Goal: Task Accomplishment & Management: Manage account settings

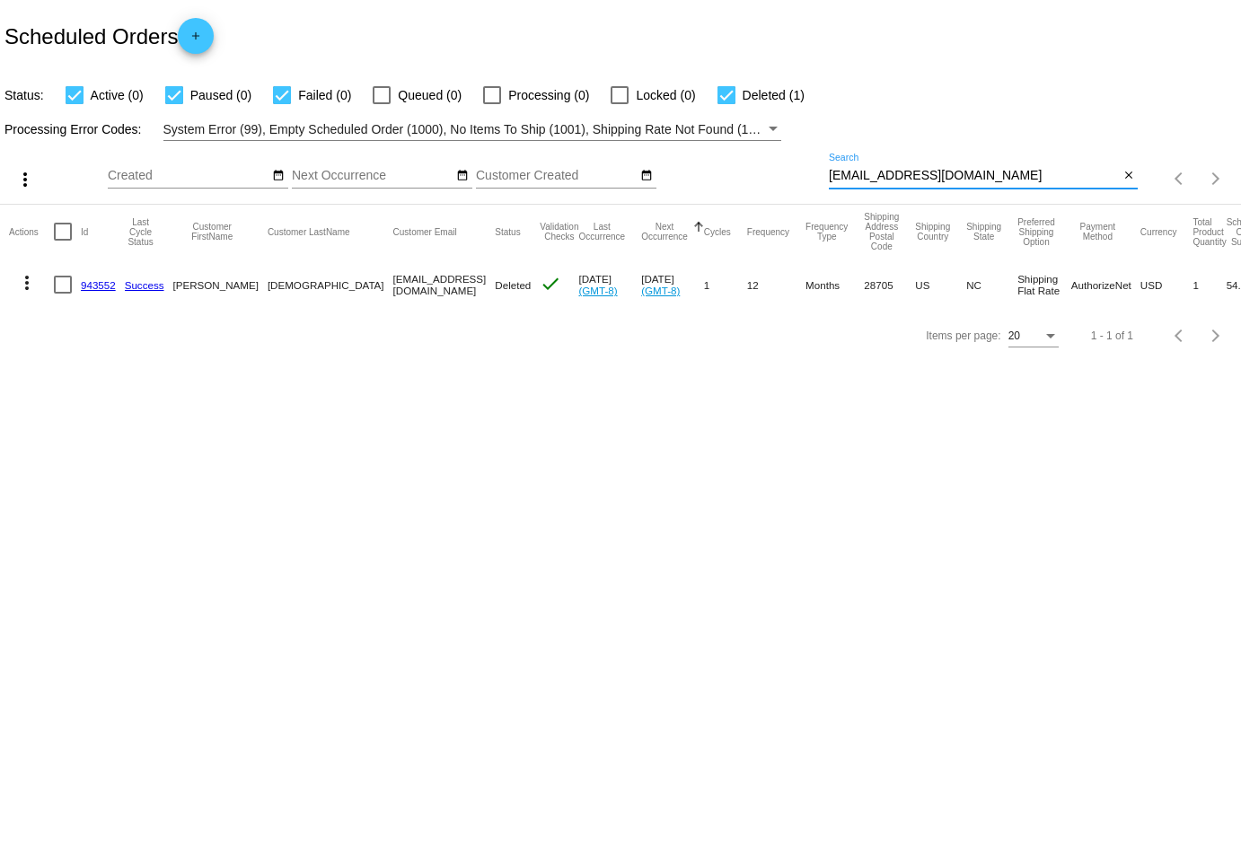
drag, startPoint x: 1012, startPoint y: 178, endPoint x: 764, endPoint y: 175, distance: 248.8
click at [764, 175] on div "more_vert Aug Jan Feb Mar [DATE]" at bounding box center [620, 173] width 1241 height 64
paste input "[EMAIL_ADDRESS][DOMAIN_NAME]"
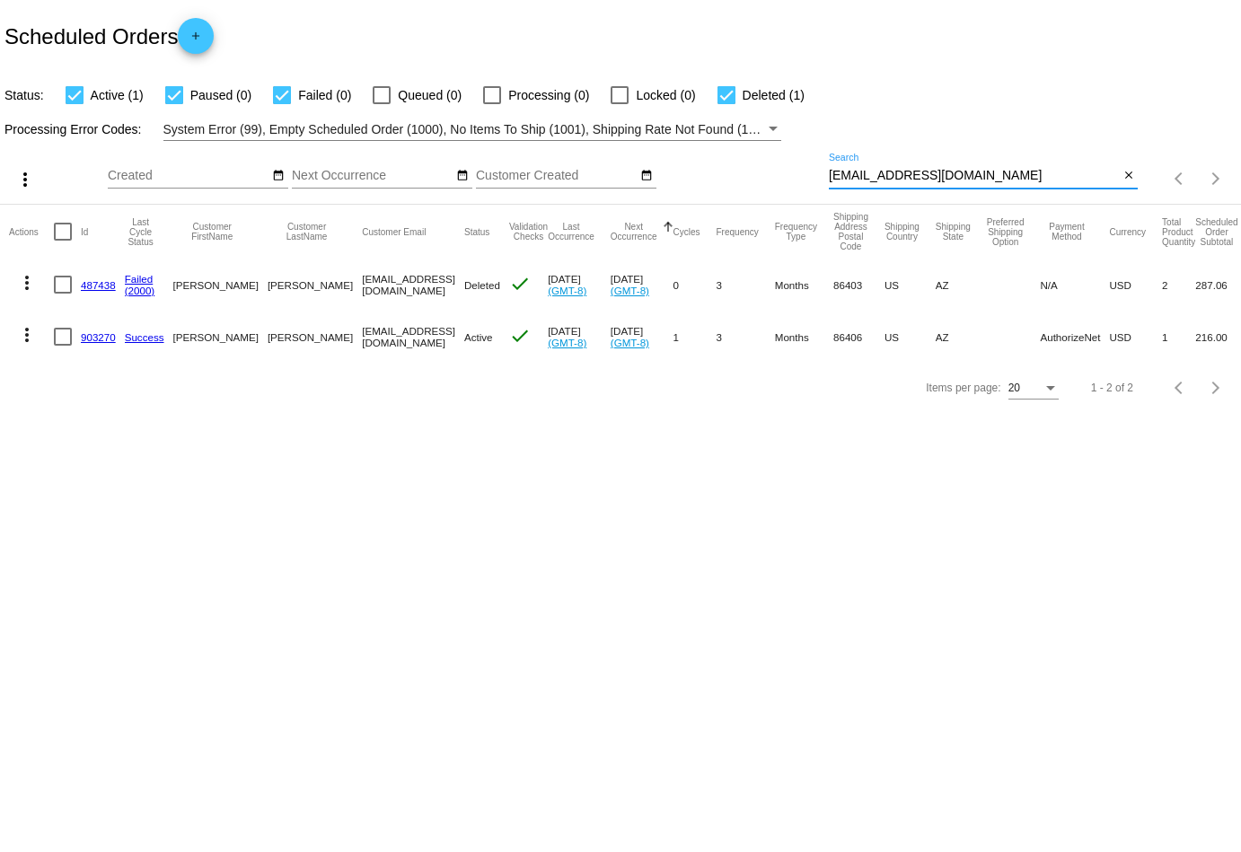
click at [31, 331] on mat-icon "more_vert" at bounding box center [27, 335] width 22 height 22
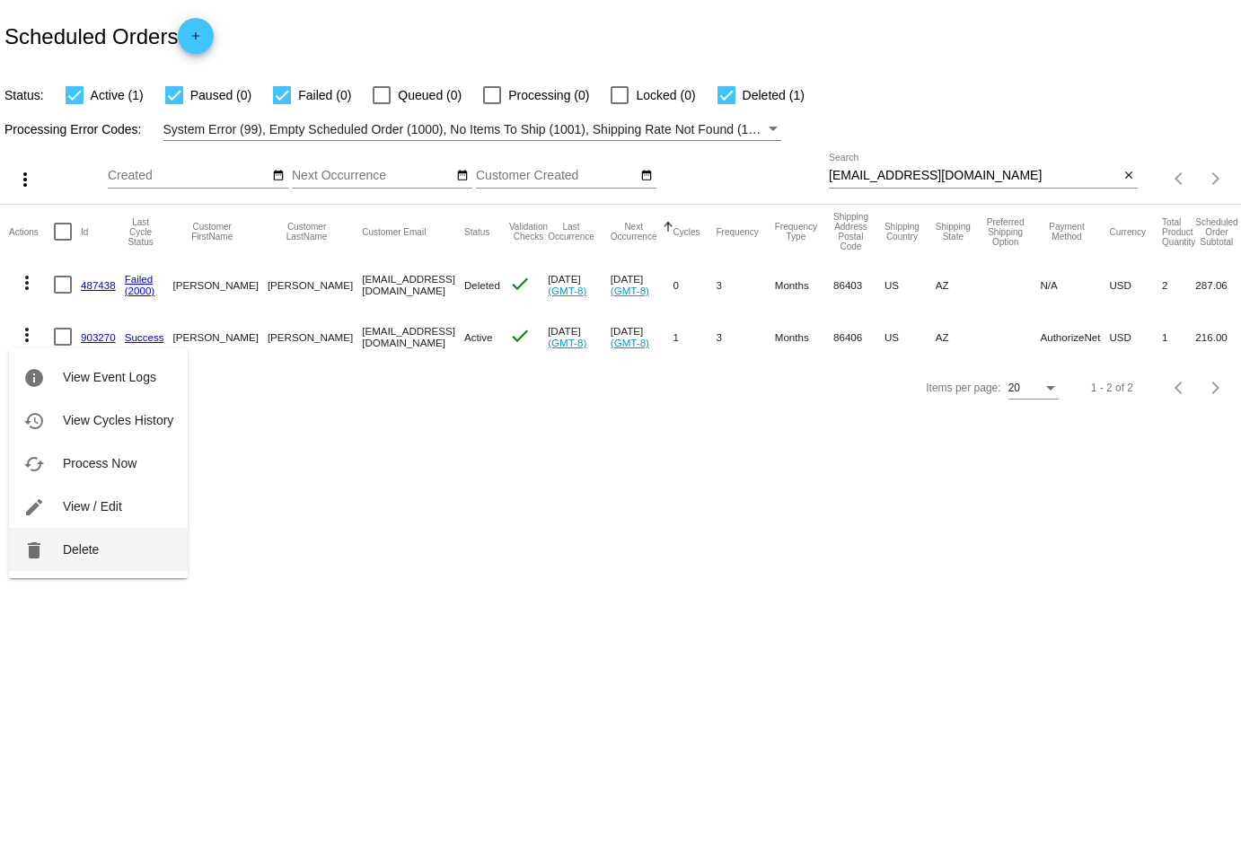
click at [97, 543] on button "delete Delete" at bounding box center [98, 549] width 179 height 43
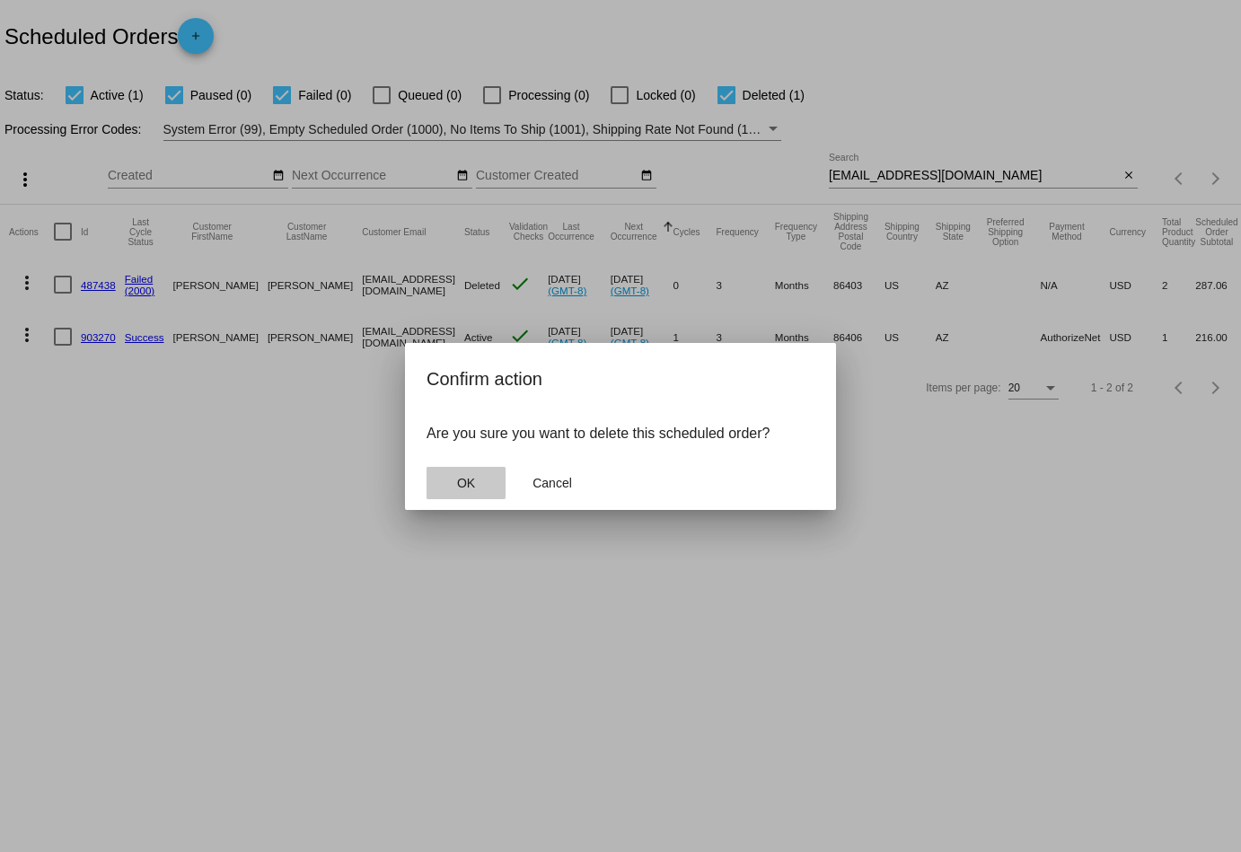
click at [455, 479] on button "OK" at bounding box center [466, 483] width 79 height 32
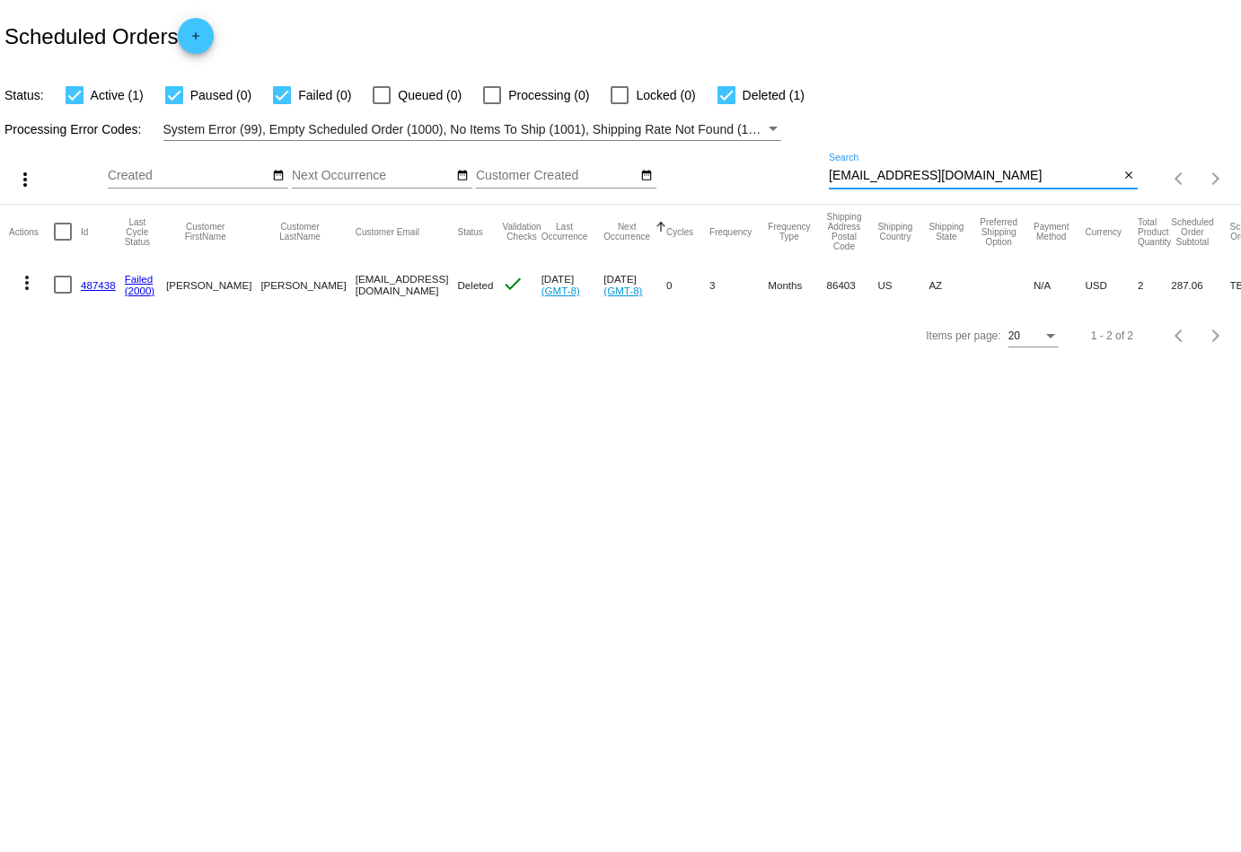
drag, startPoint x: 1048, startPoint y: 174, endPoint x: 778, endPoint y: 183, distance: 270.5
click at [778, 183] on div "more_vert Aug Jan Feb Mar [DATE]" at bounding box center [620, 173] width 1241 height 64
drag, startPoint x: 1014, startPoint y: 172, endPoint x: 807, endPoint y: 172, distance: 207.5
click at [807, 172] on div "more_vert Aug Jan Feb Mar [DATE]" at bounding box center [620, 173] width 1241 height 64
paste input "thesmartface"
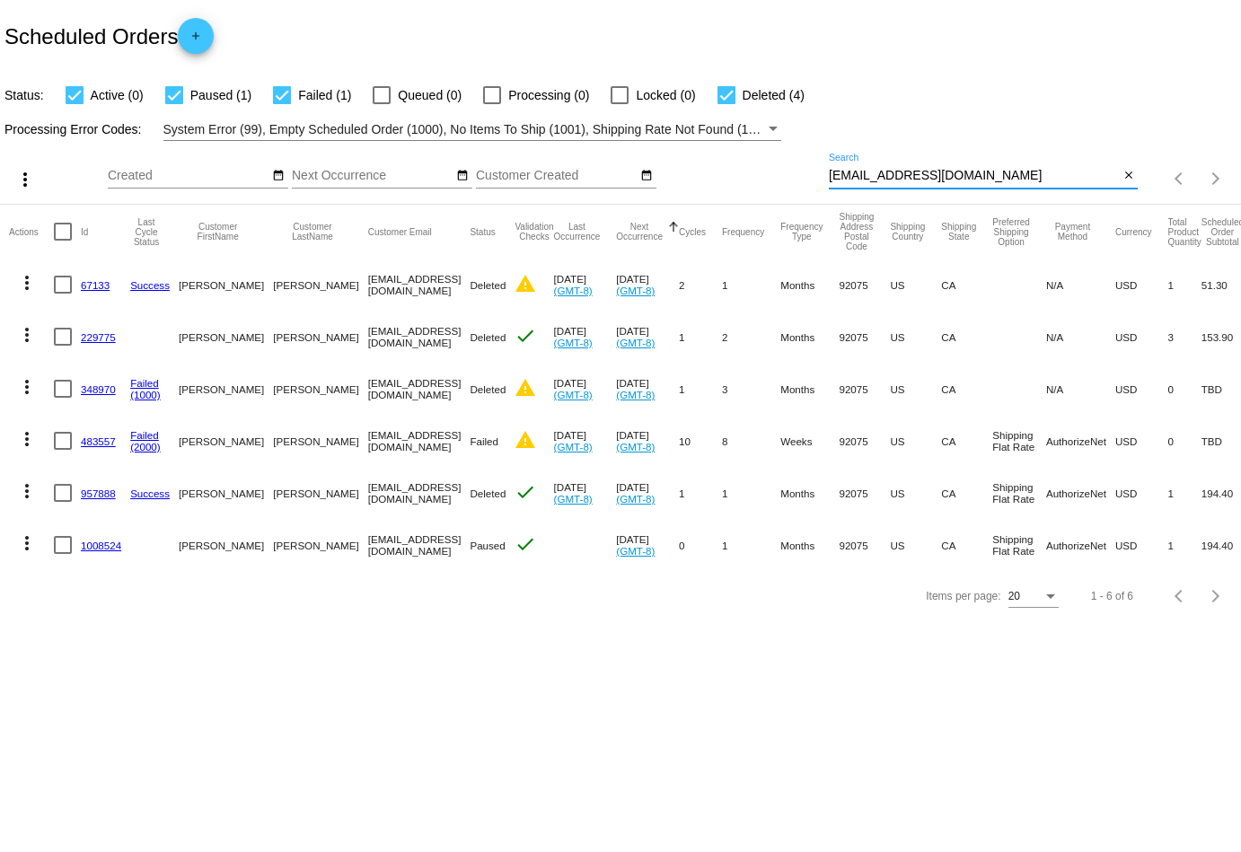
type input "[EMAIL_ADDRESS][DOMAIN_NAME]"
click at [280, 98] on div at bounding box center [282, 95] width 18 height 18
click at [281, 104] on input "Failed (1)" at bounding box center [281, 104] width 1 height 1
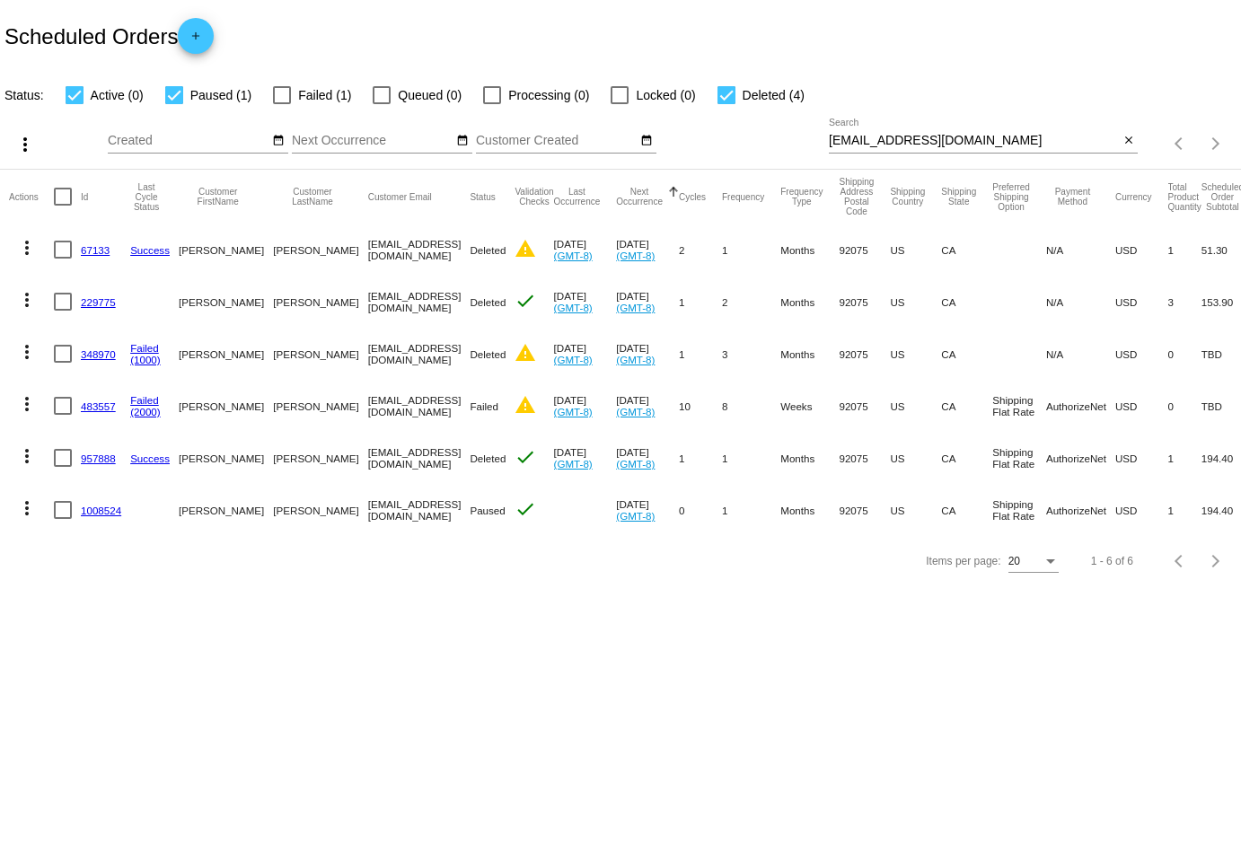
click at [280, 98] on div at bounding box center [282, 95] width 18 height 18
click at [281, 104] on input "Failed (1)" at bounding box center [281, 104] width 1 height 1
checkbox input "true"
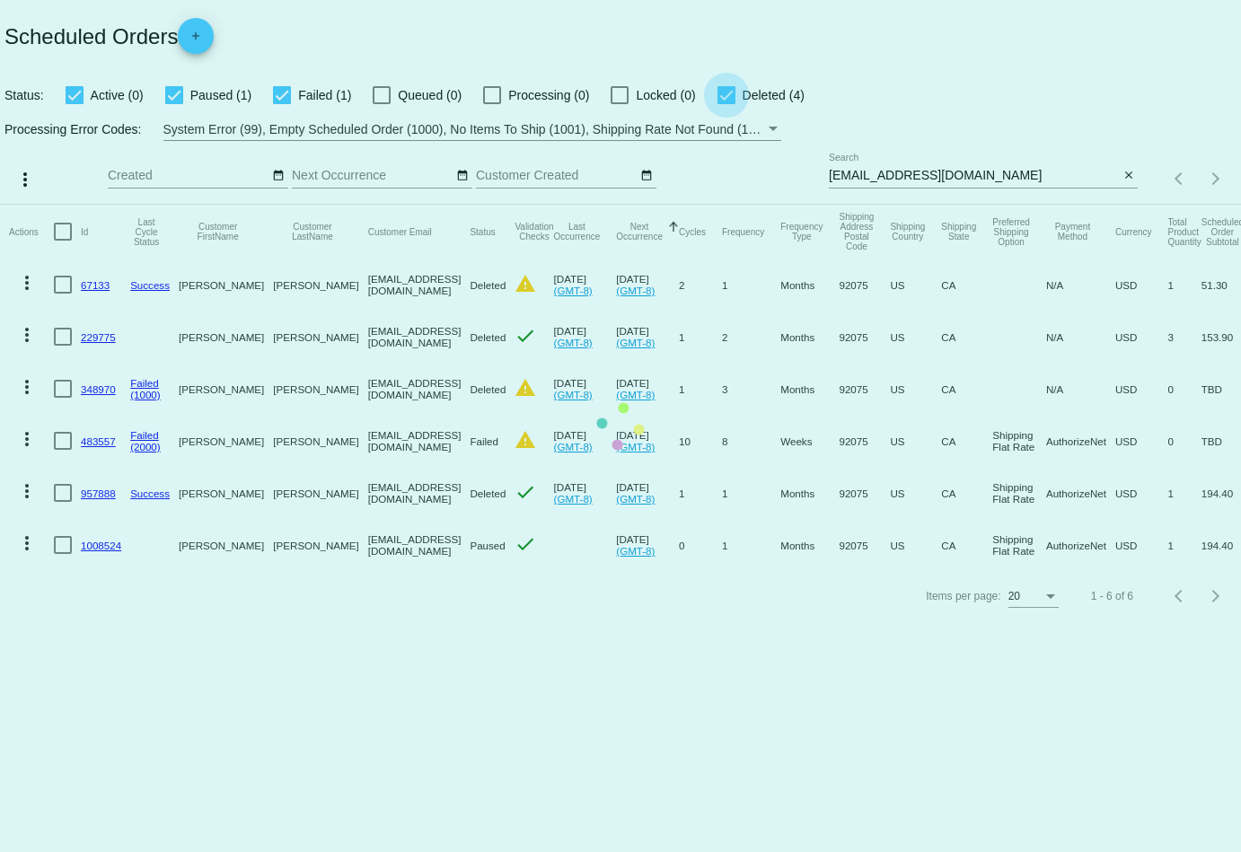
click at [713, 95] on app-dashboard-scheduled-orders "Scheduled Orders add Status: Active (0) Paused (1) Failed (1) Queued (0) Proces…" at bounding box center [620, 311] width 1241 height 622
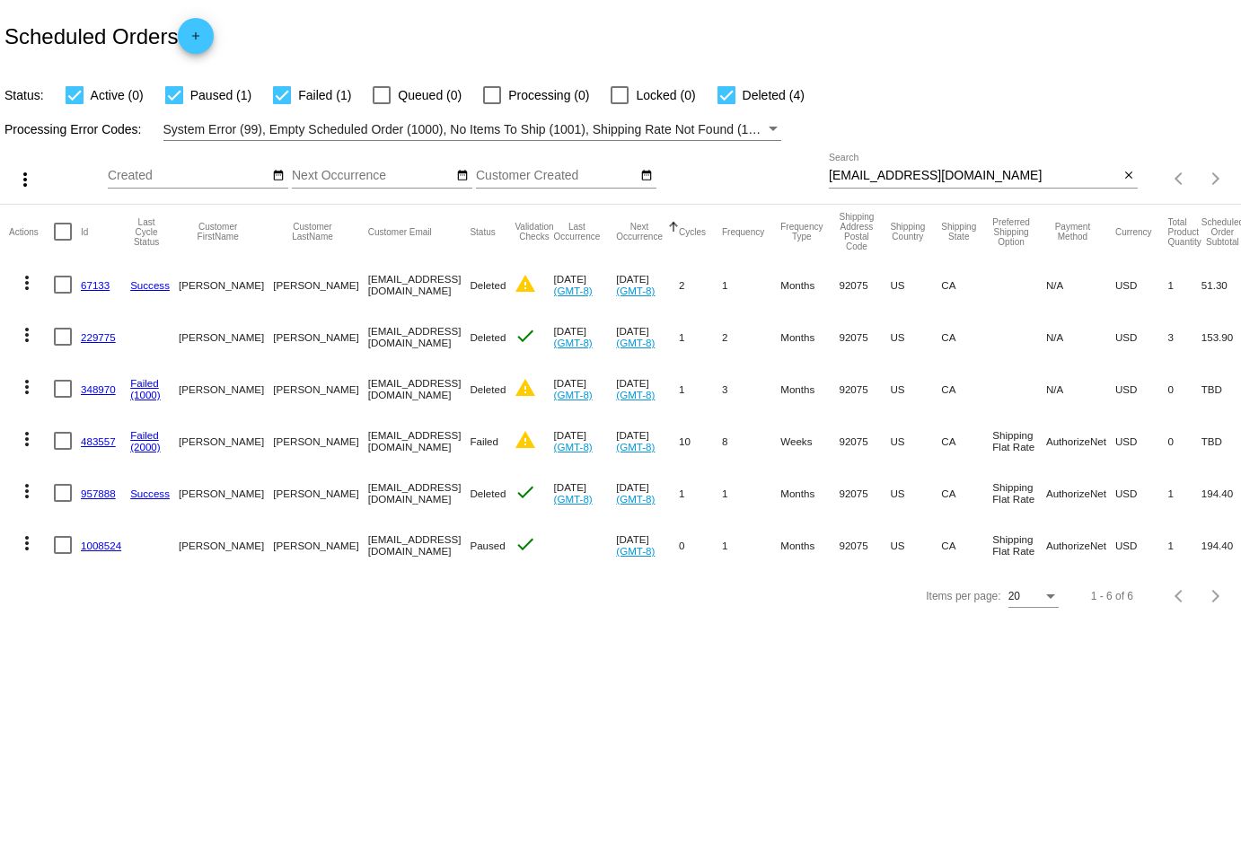
click at [718, 93] on div at bounding box center [727, 95] width 18 height 18
click at [726, 104] on input "Deleted (4)" at bounding box center [726, 104] width 1 height 1
checkbox input "false"
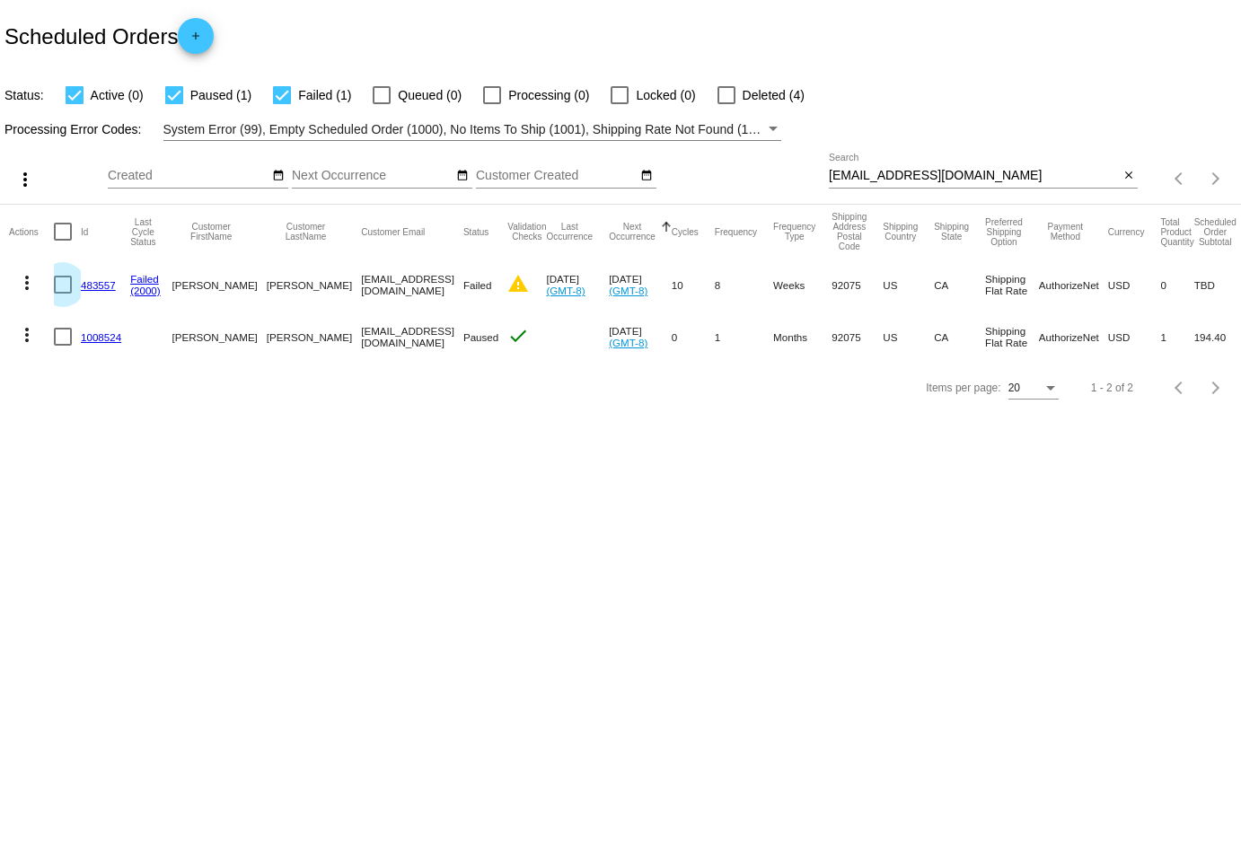
click at [57, 283] on div at bounding box center [63, 285] width 18 height 18
click at [62, 294] on input "checkbox" at bounding box center [62, 294] width 1 height 1
checkbox input "true"
click at [59, 335] on div at bounding box center [63, 337] width 18 height 18
click at [62, 346] on input "checkbox" at bounding box center [62, 346] width 1 height 1
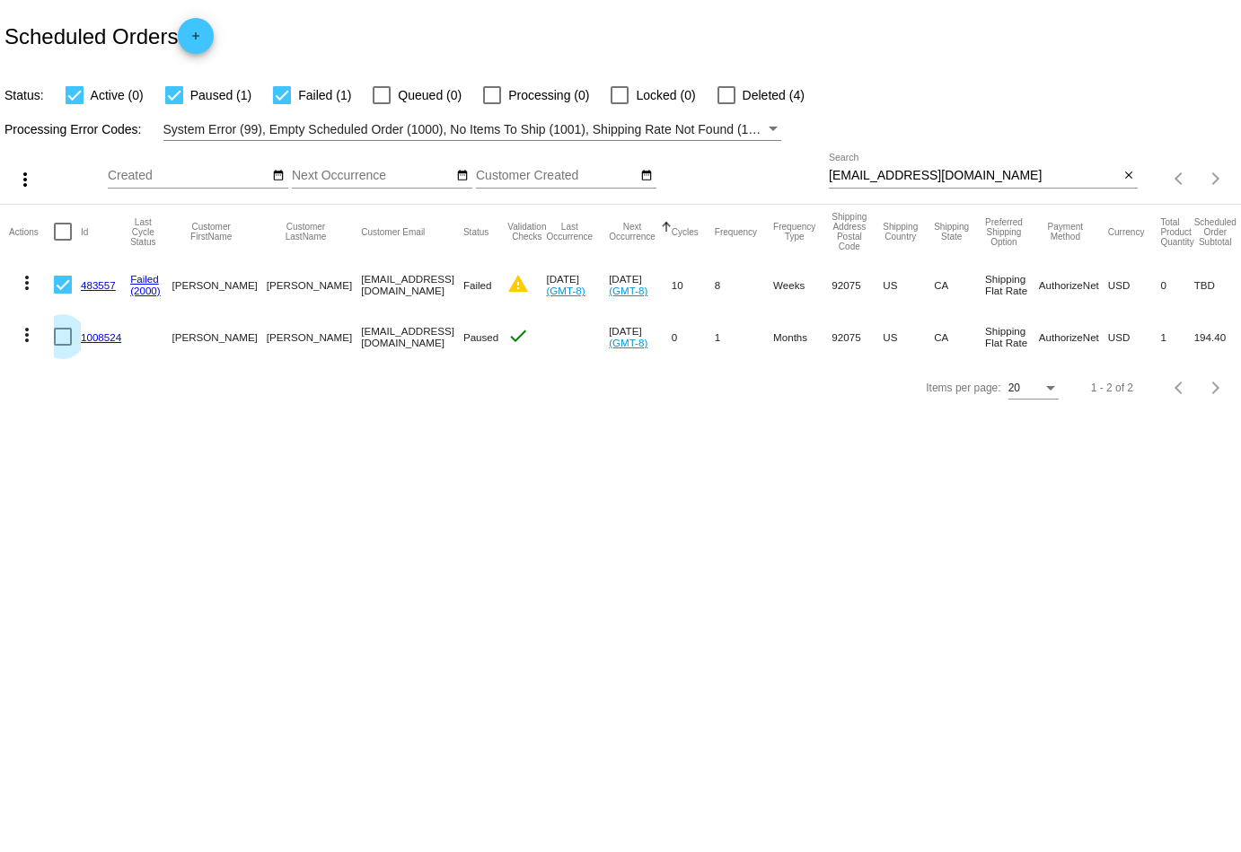
checkbox input "true"
click at [19, 184] on mat-icon "more_vert" at bounding box center [25, 180] width 22 height 22
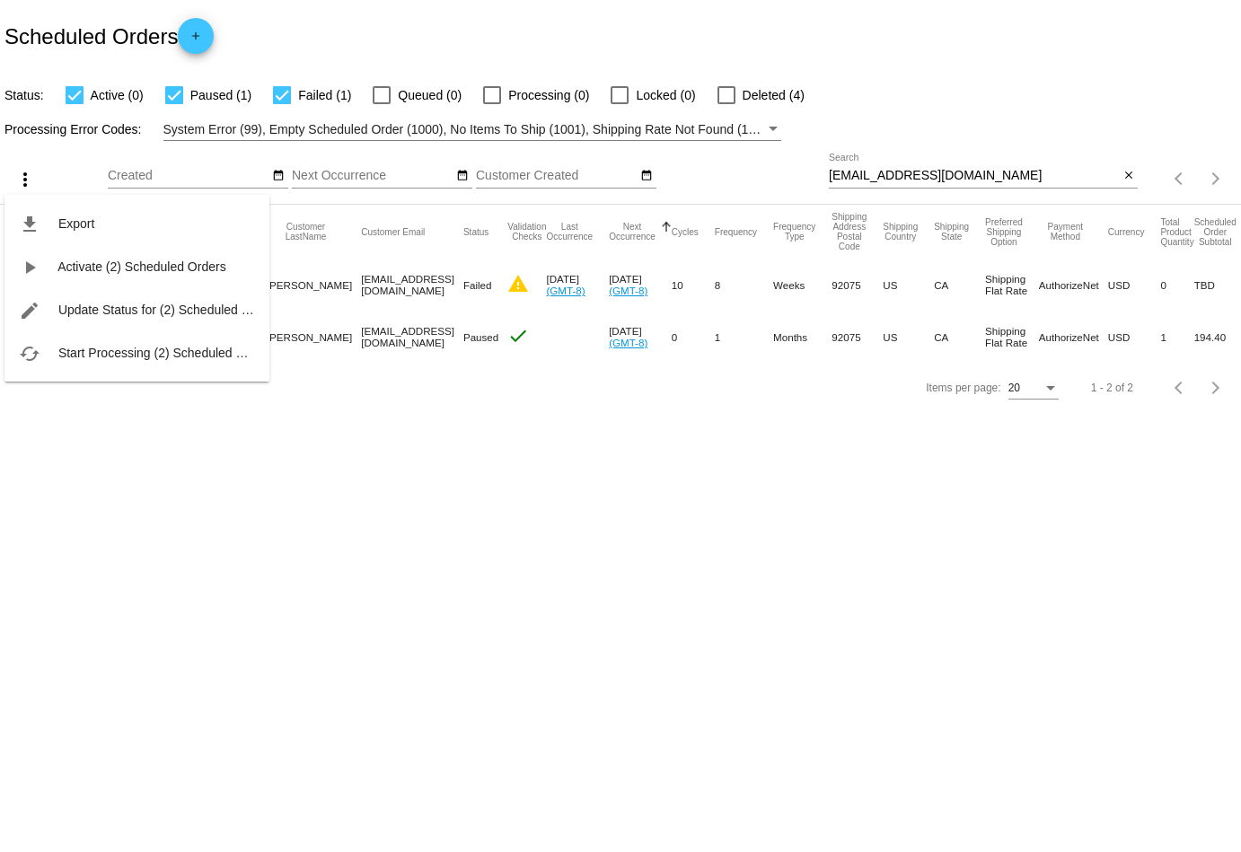
click at [96, 501] on div at bounding box center [620, 426] width 1241 height 852
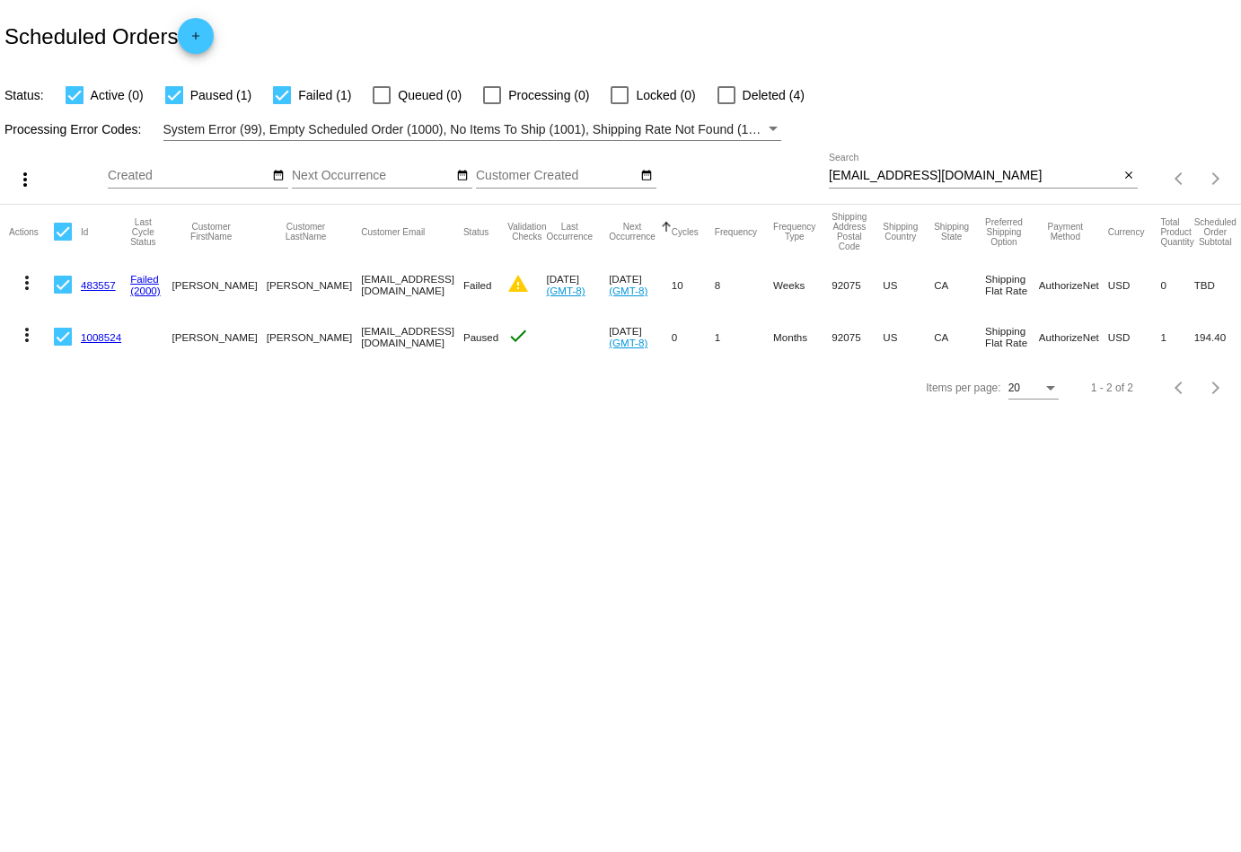
click at [25, 278] on mat-icon "more_vert" at bounding box center [27, 283] width 22 height 22
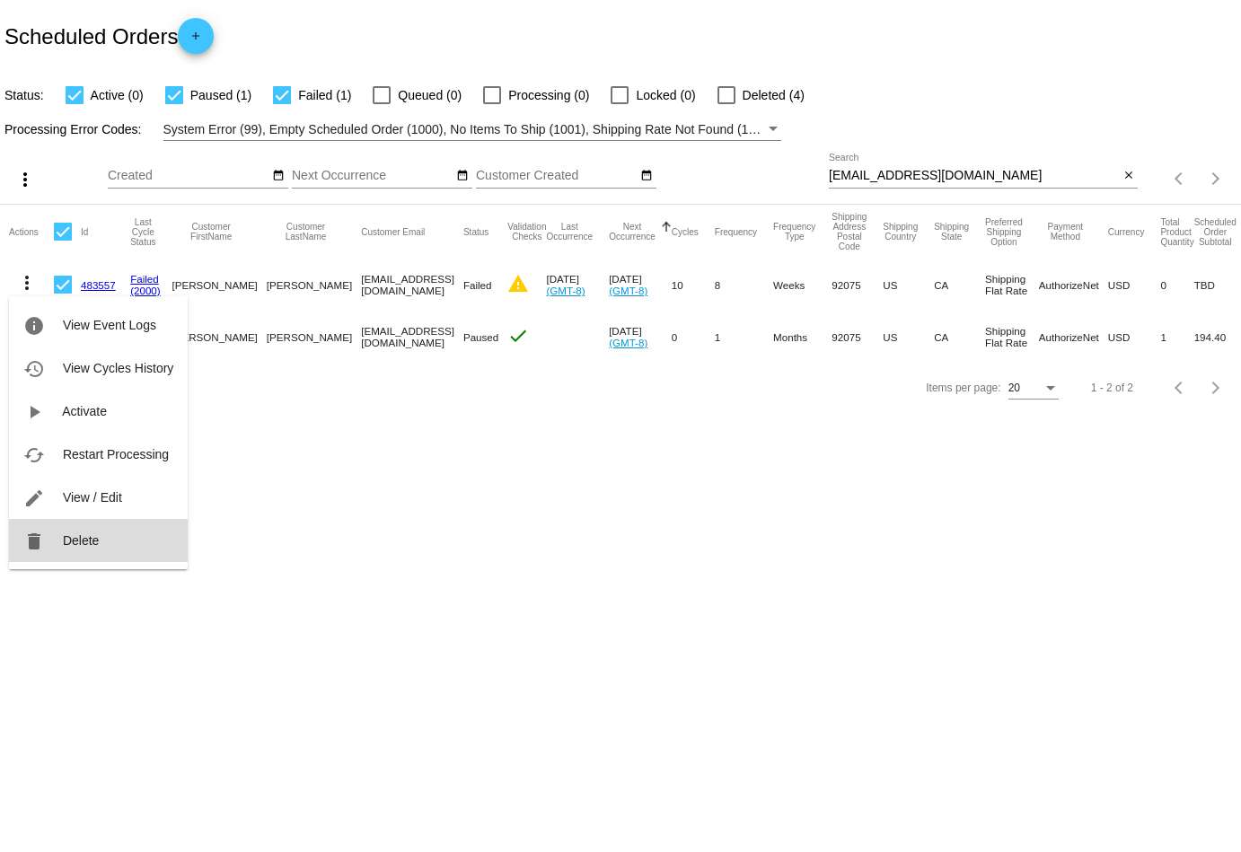
click at [83, 543] on span "Delete" at bounding box center [81, 541] width 36 height 14
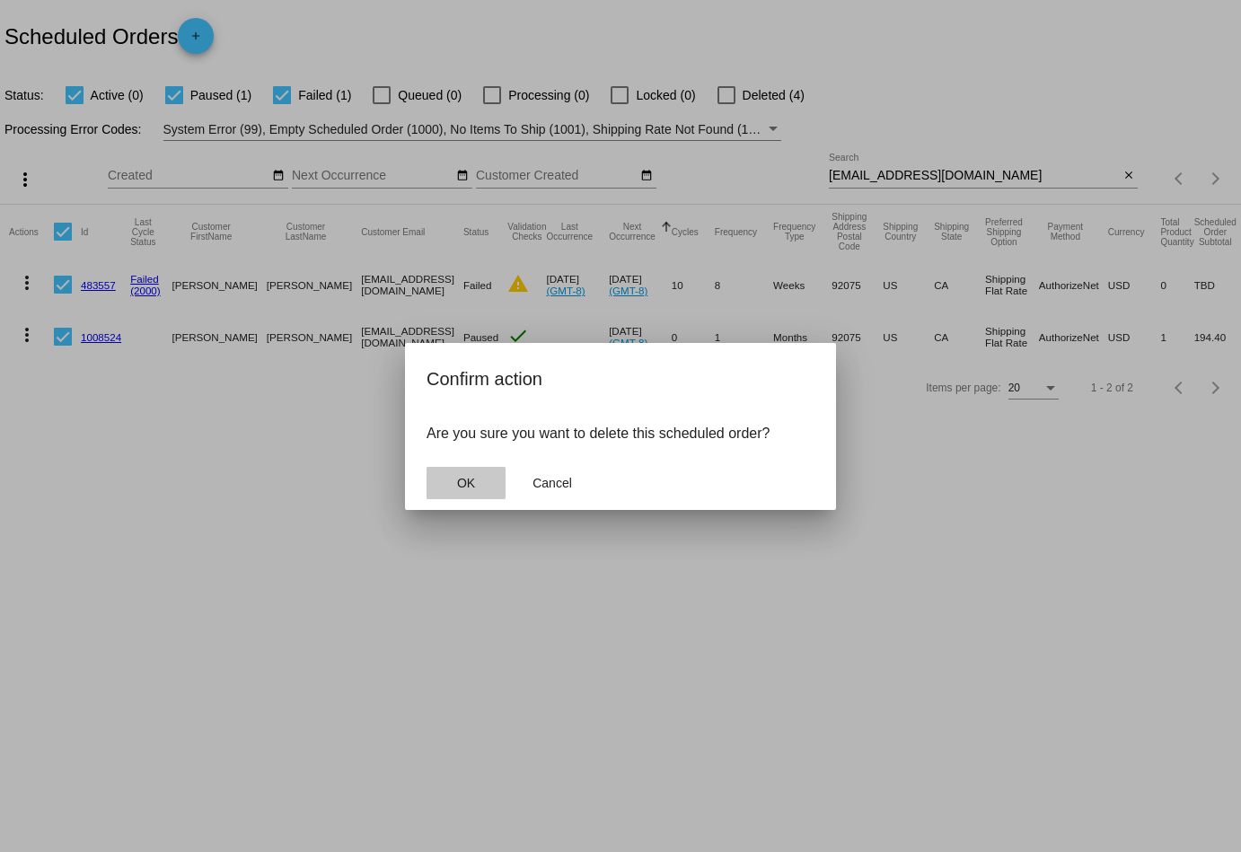
click at [451, 476] on button "OK" at bounding box center [466, 483] width 79 height 32
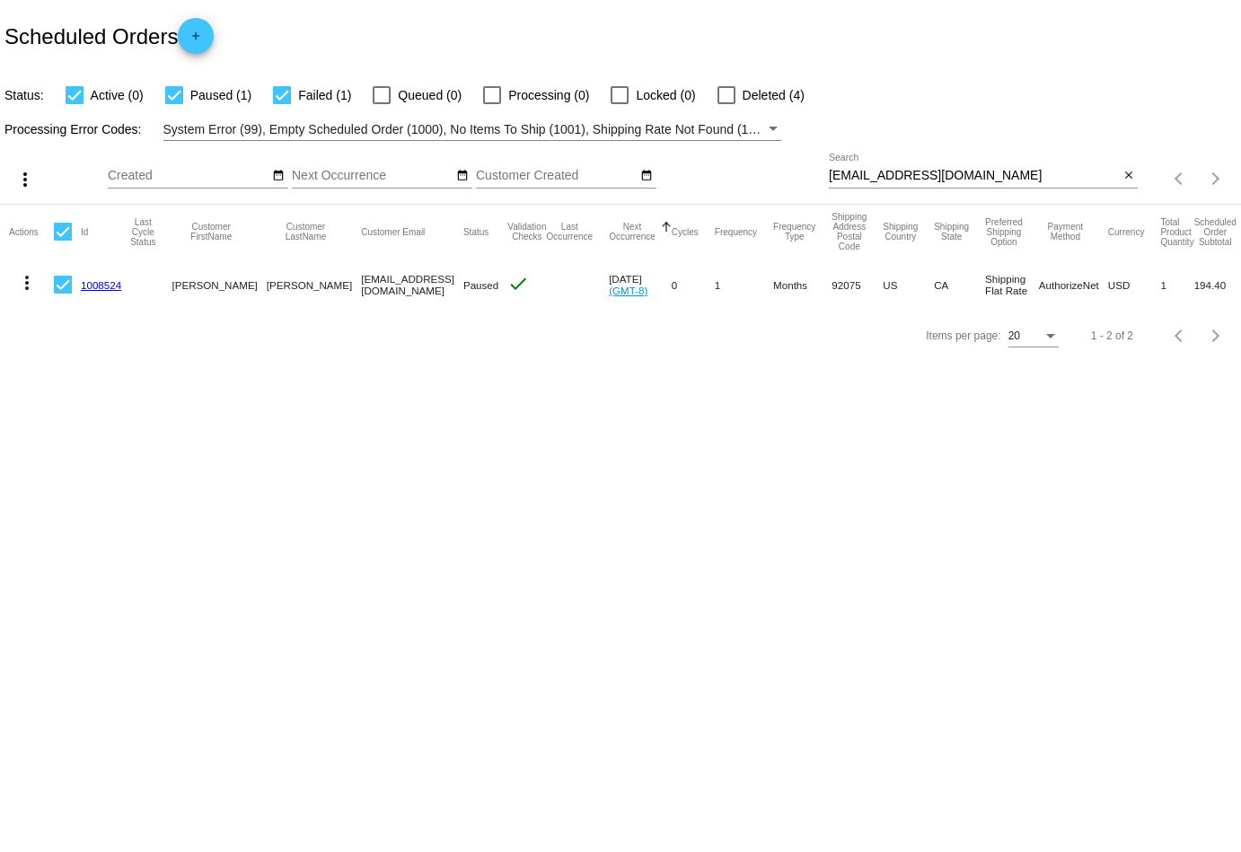
click at [19, 289] on mat-icon "more_vert" at bounding box center [27, 283] width 22 height 22
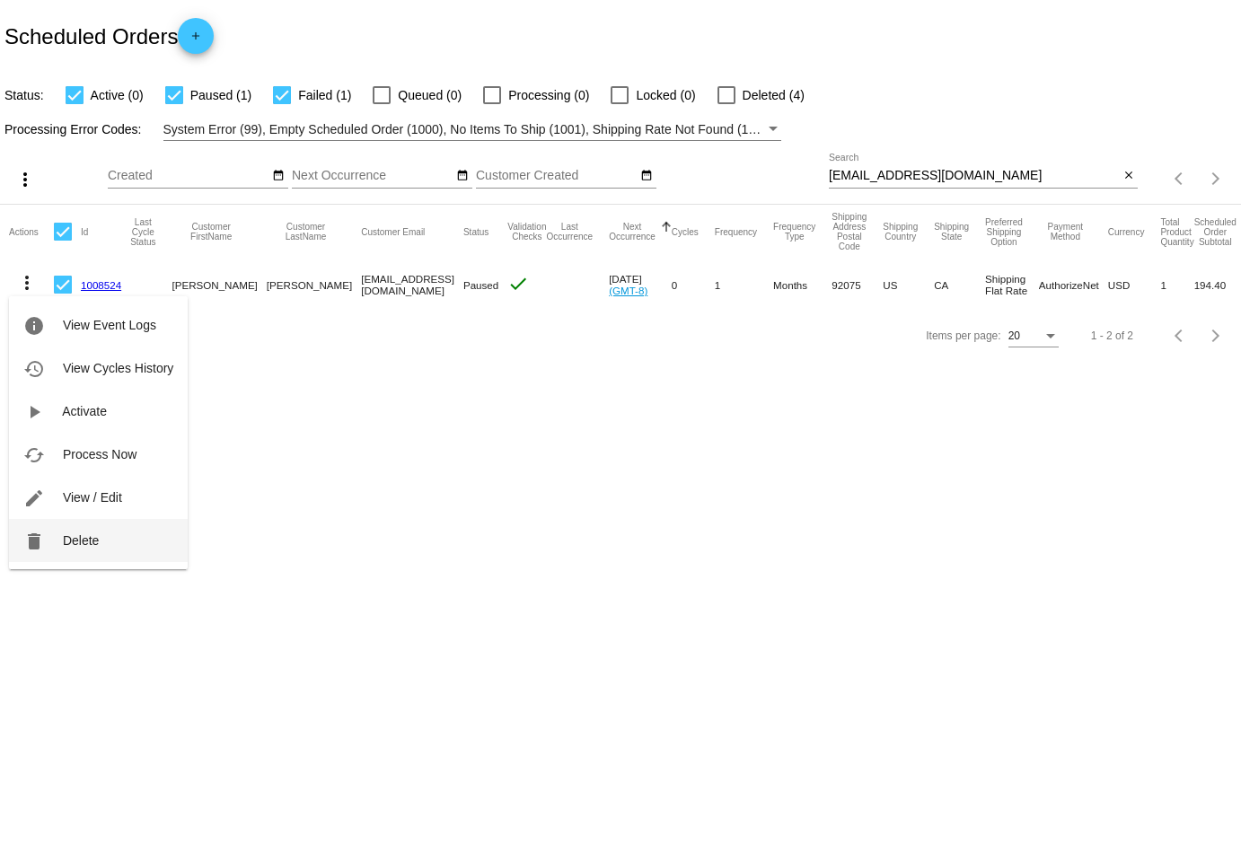
click at [126, 538] on button "delete Delete" at bounding box center [98, 540] width 179 height 43
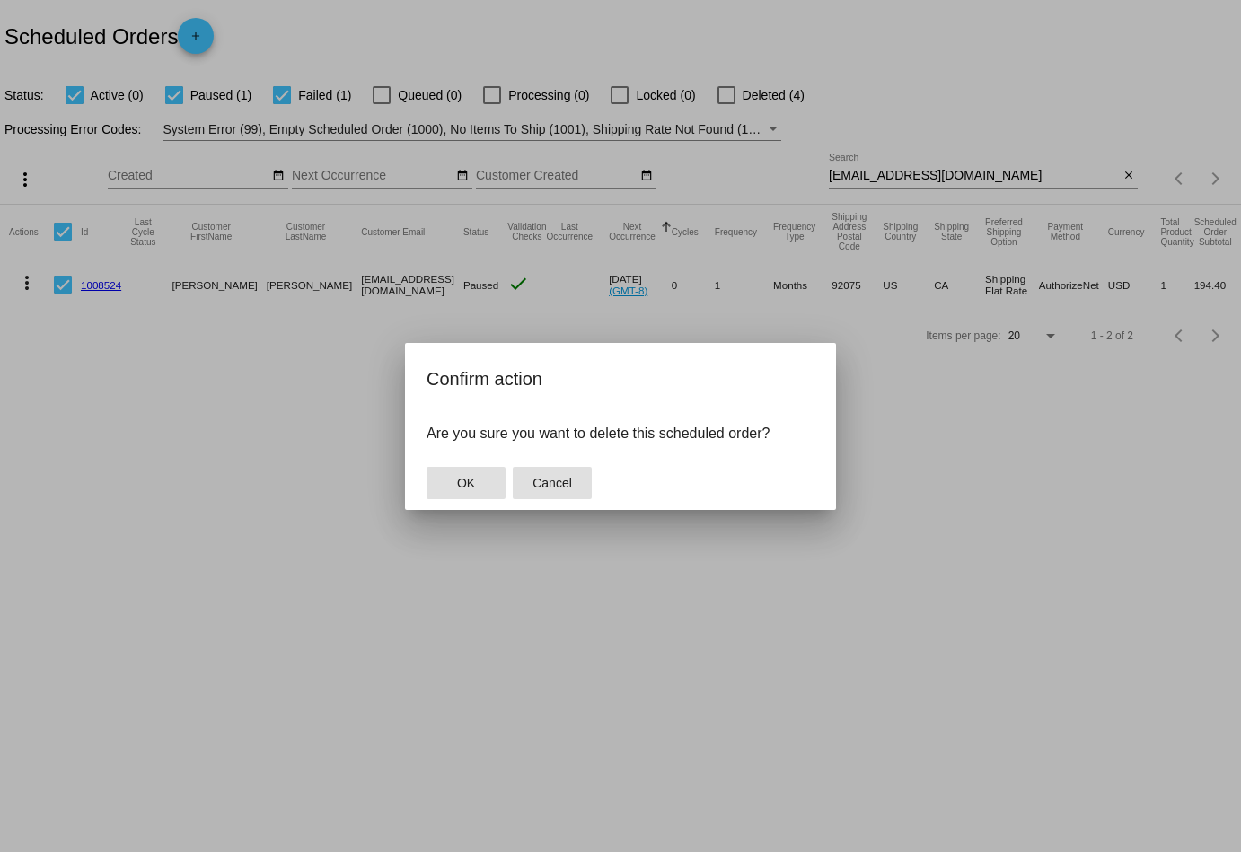
click at [569, 482] on span "Cancel" at bounding box center [553, 483] width 40 height 14
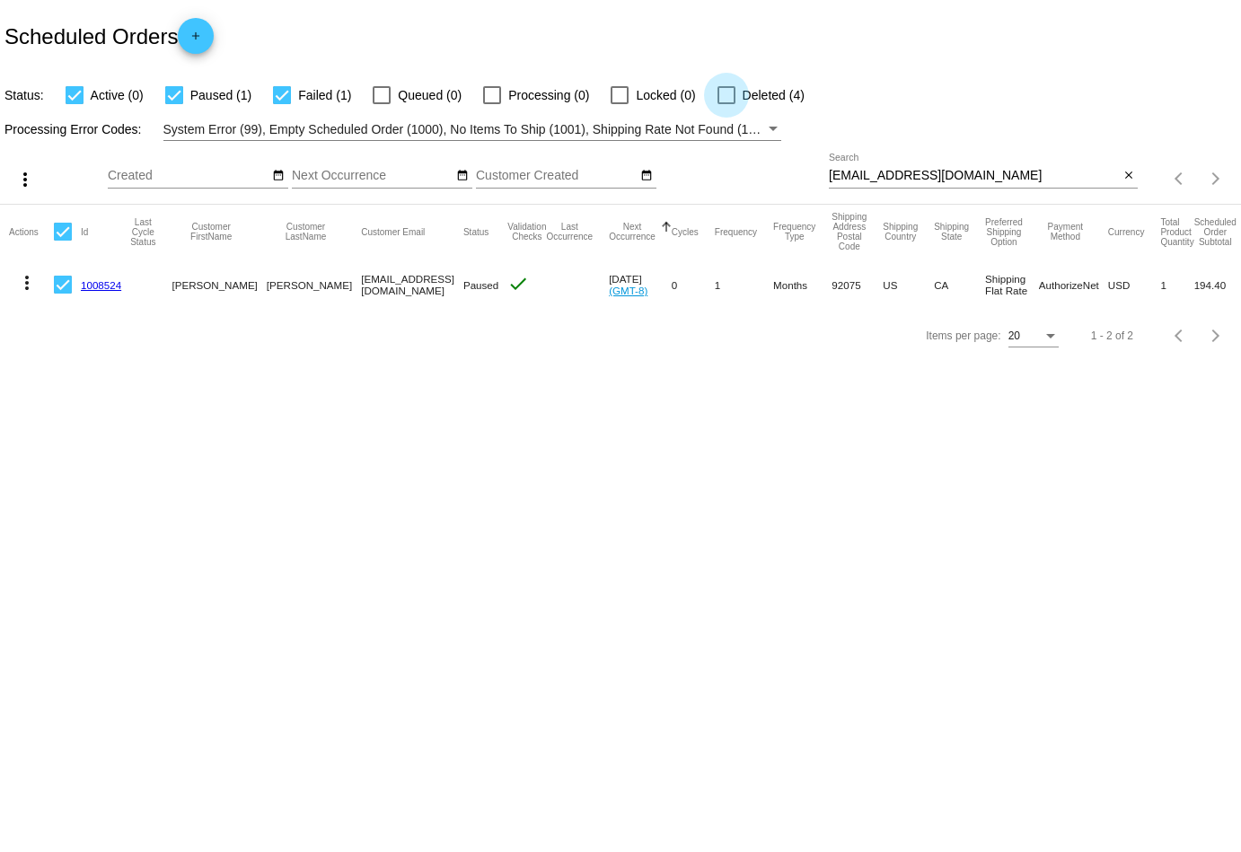
click at [718, 89] on div at bounding box center [727, 95] width 18 height 18
click at [726, 104] on input "Deleted (4)" at bounding box center [726, 104] width 1 height 1
checkbox input "true"
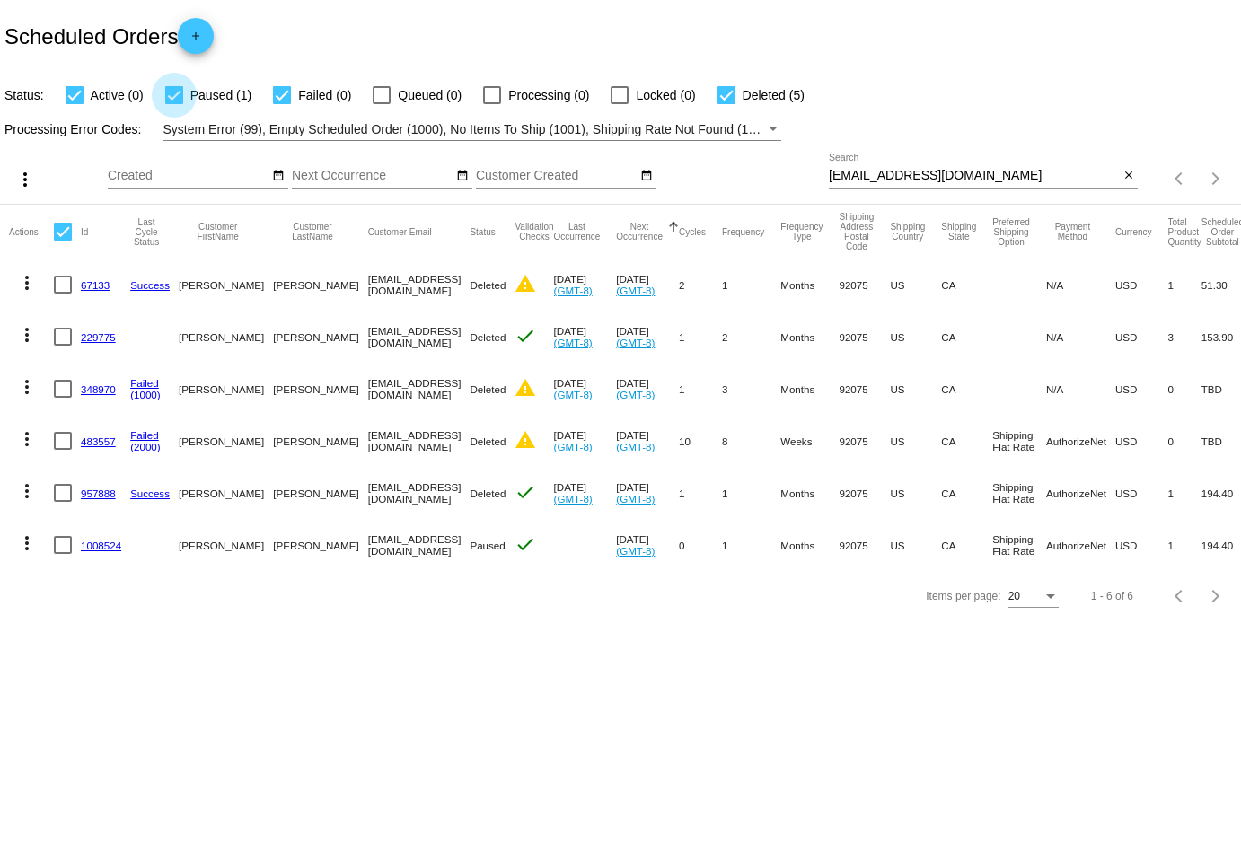
click at [172, 92] on div at bounding box center [174, 95] width 18 height 18
click at [173, 104] on input "Paused (1)" at bounding box center [173, 104] width 1 height 1
click at [172, 92] on div at bounding box center [174, 95] width 18 height 18
click at [173, 104] on input "Paused (1)" at bounding box center [173, 104] width 1 height 1
checkbox input "true"
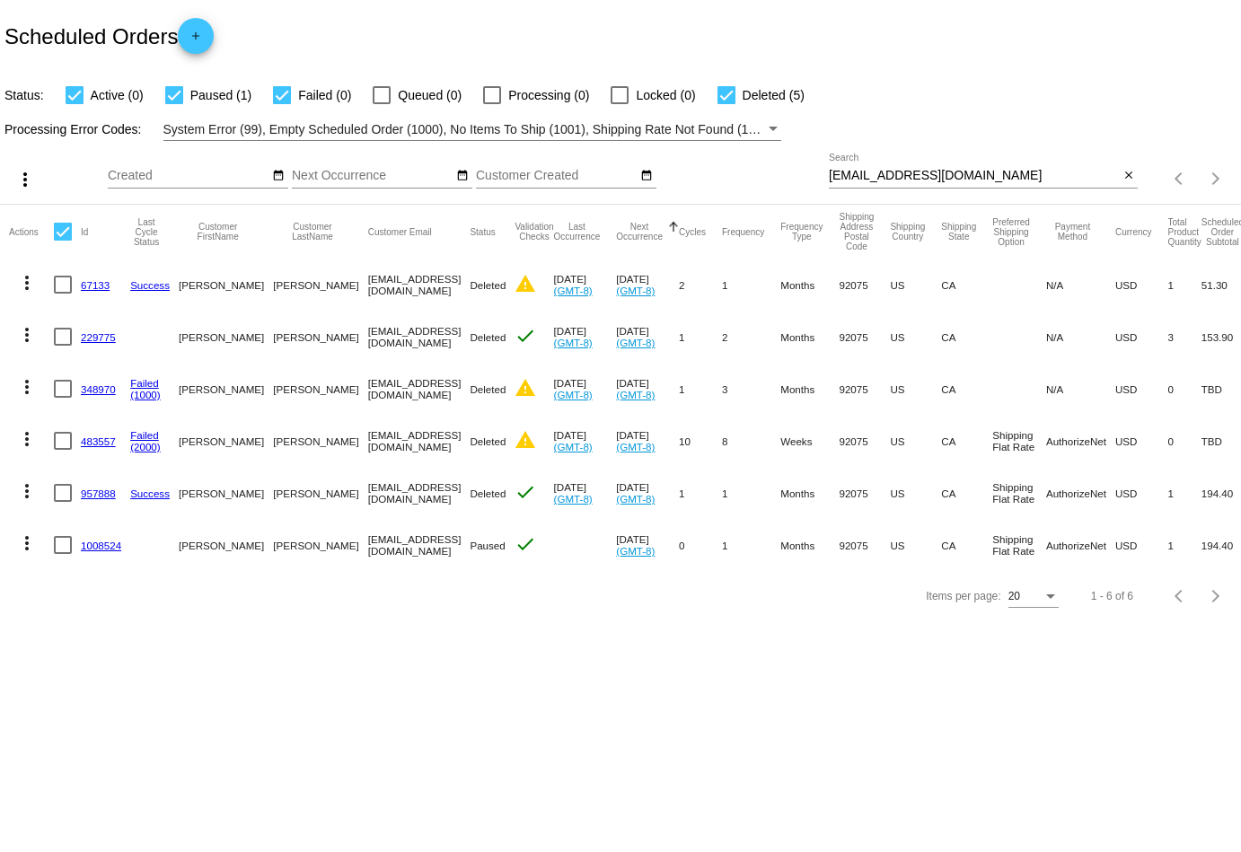
click at [25, 544] on mat-icon "more_vert" at bounding box center [27, 544] width 22 height 22
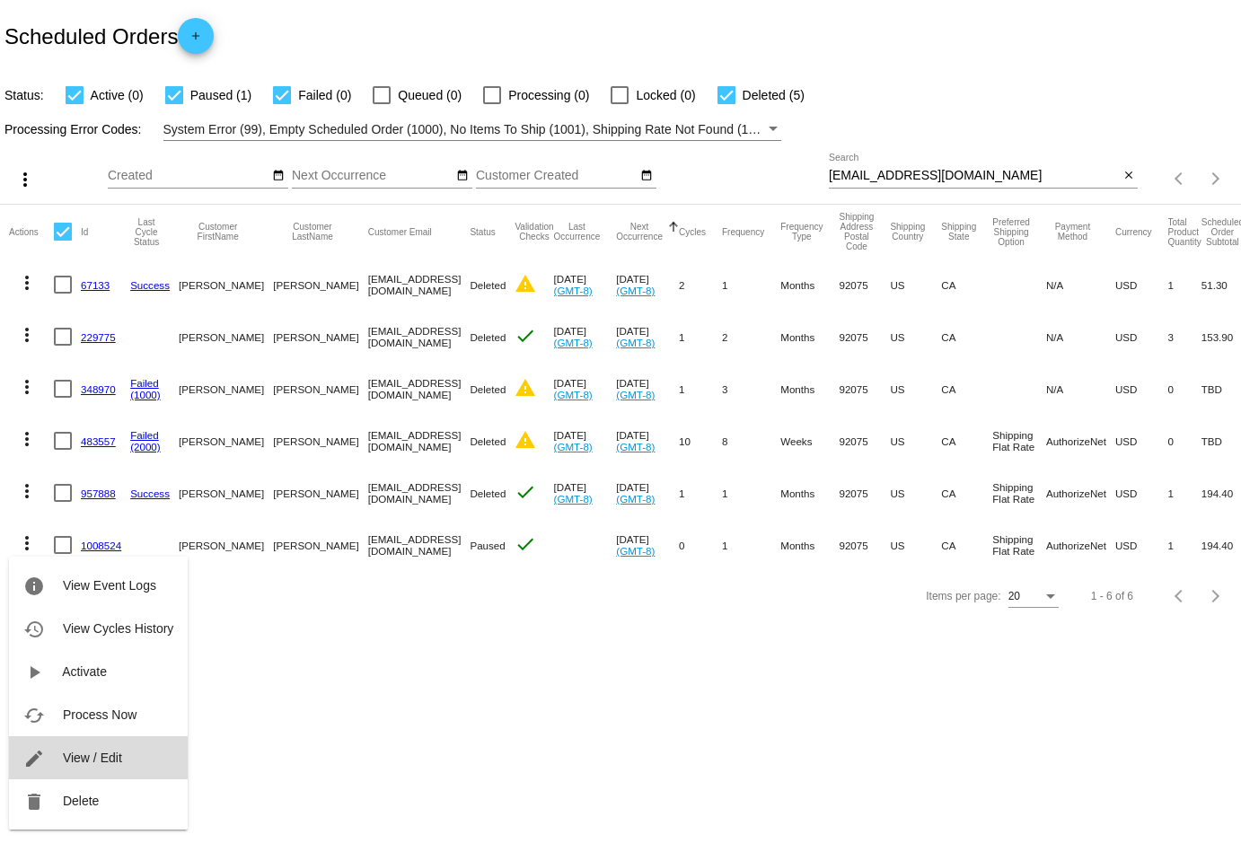
click at [115, 757] on span "View / Edit" at bounding box center [92, 758] width 59 height 14
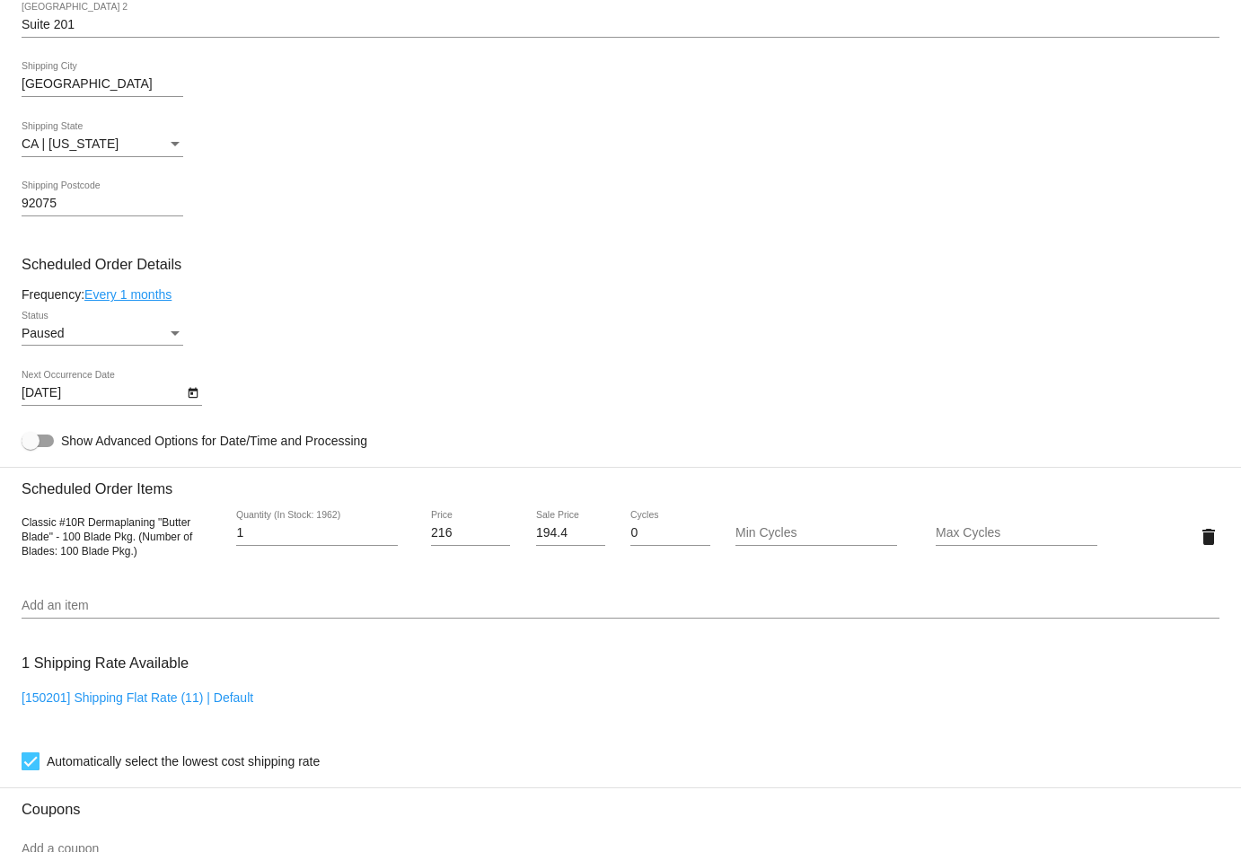
scroll to position [628, 0]
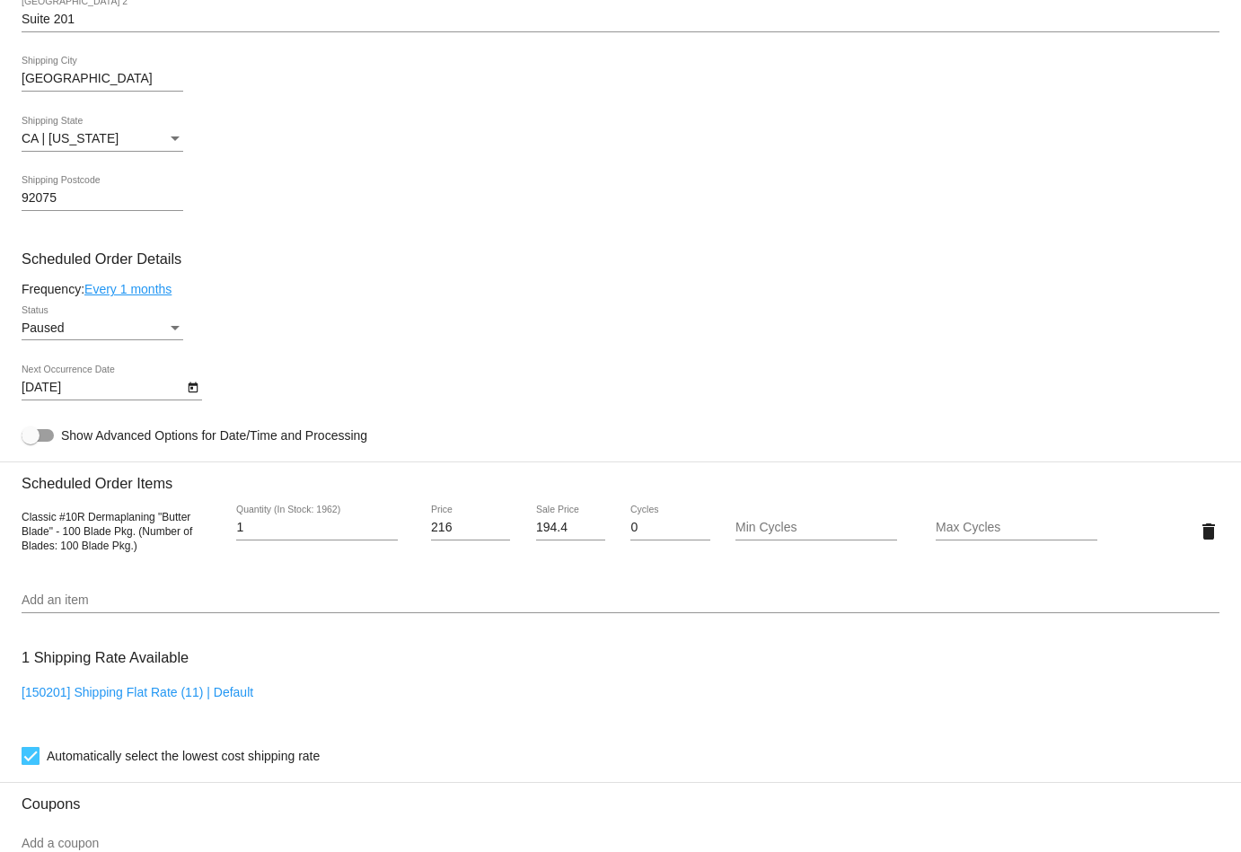
click at [194, 390] on icon "Open calendar" at bounding box center [193, 388] width 13 height 22
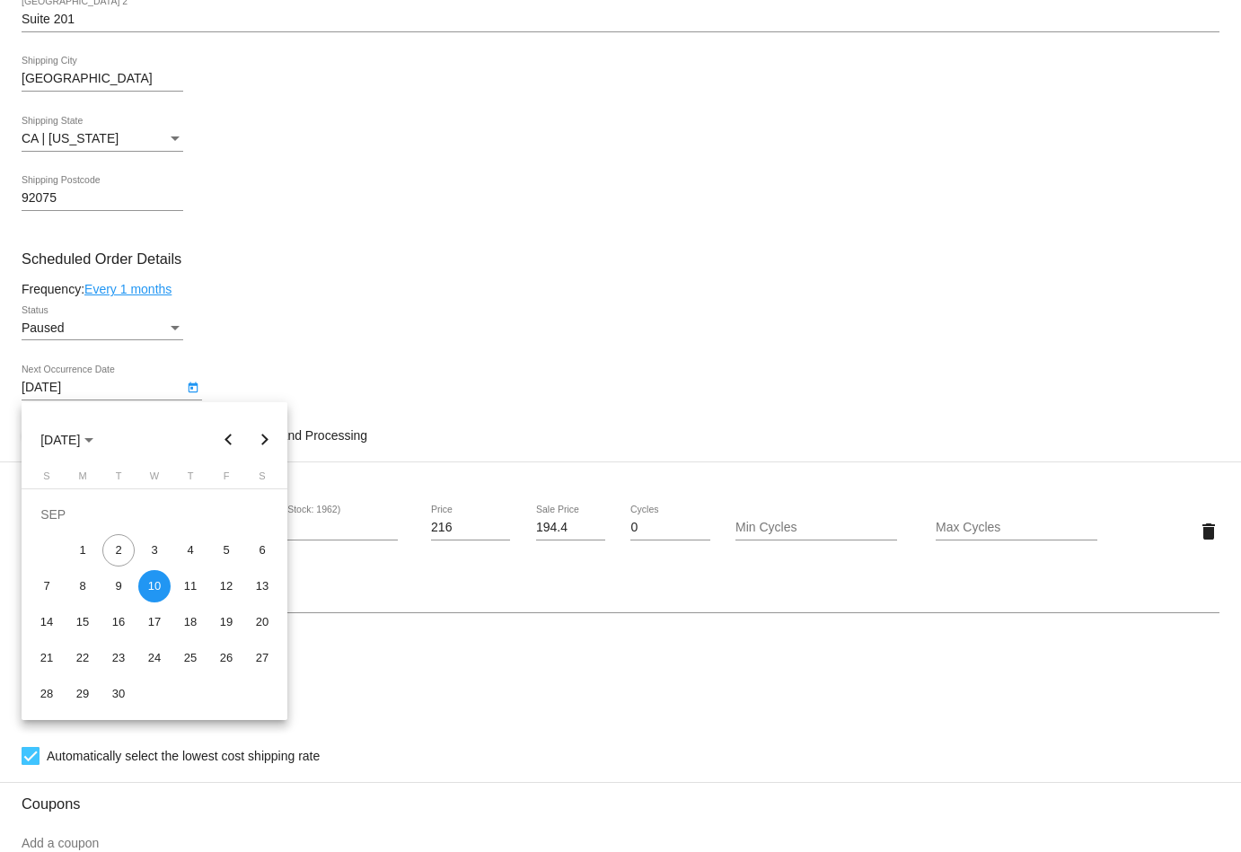
click at [265, 441] on button "Next month" at bounding box center [265, 440] width 36 height 36
click at [223, 555] on div "10" at bounding box center [226, 550] width 32 height 32
type input "[DATE]"
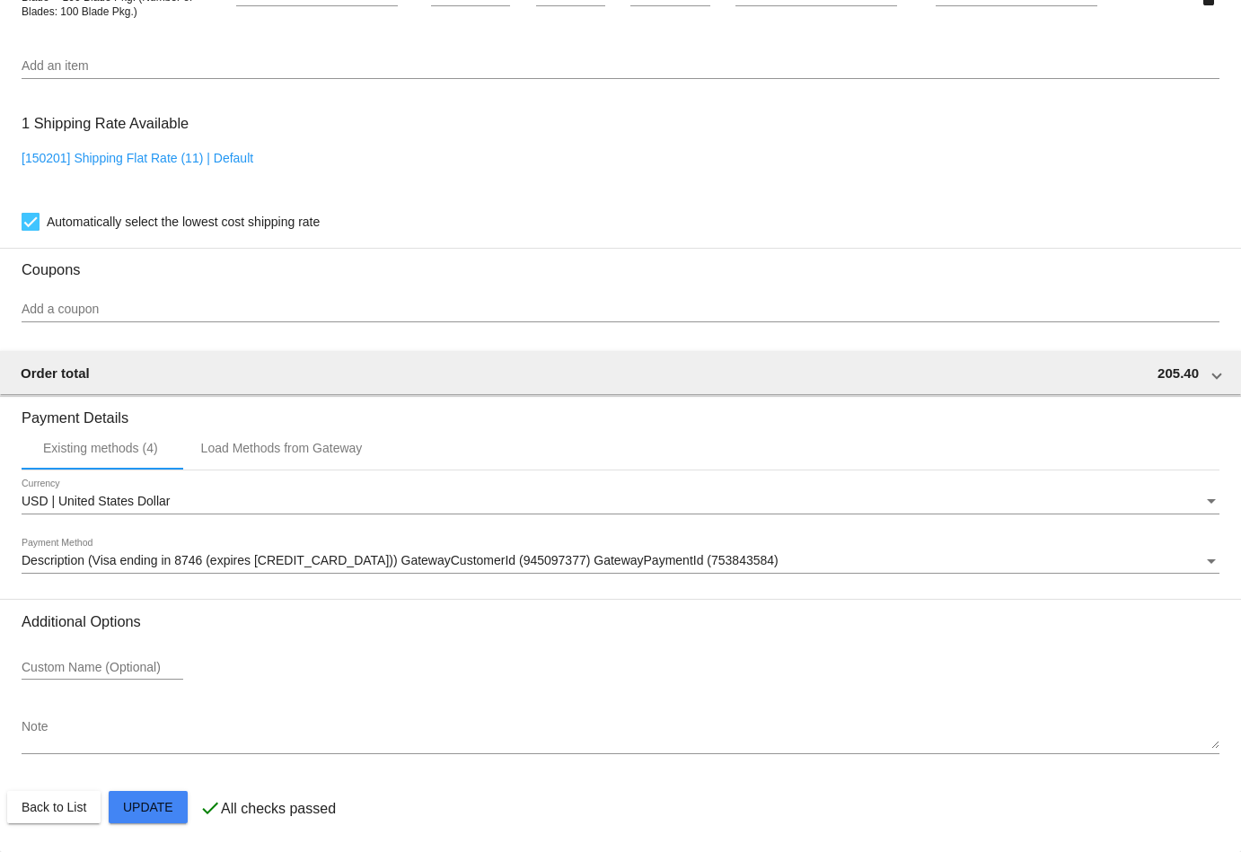
scroll to position [1164, 0]
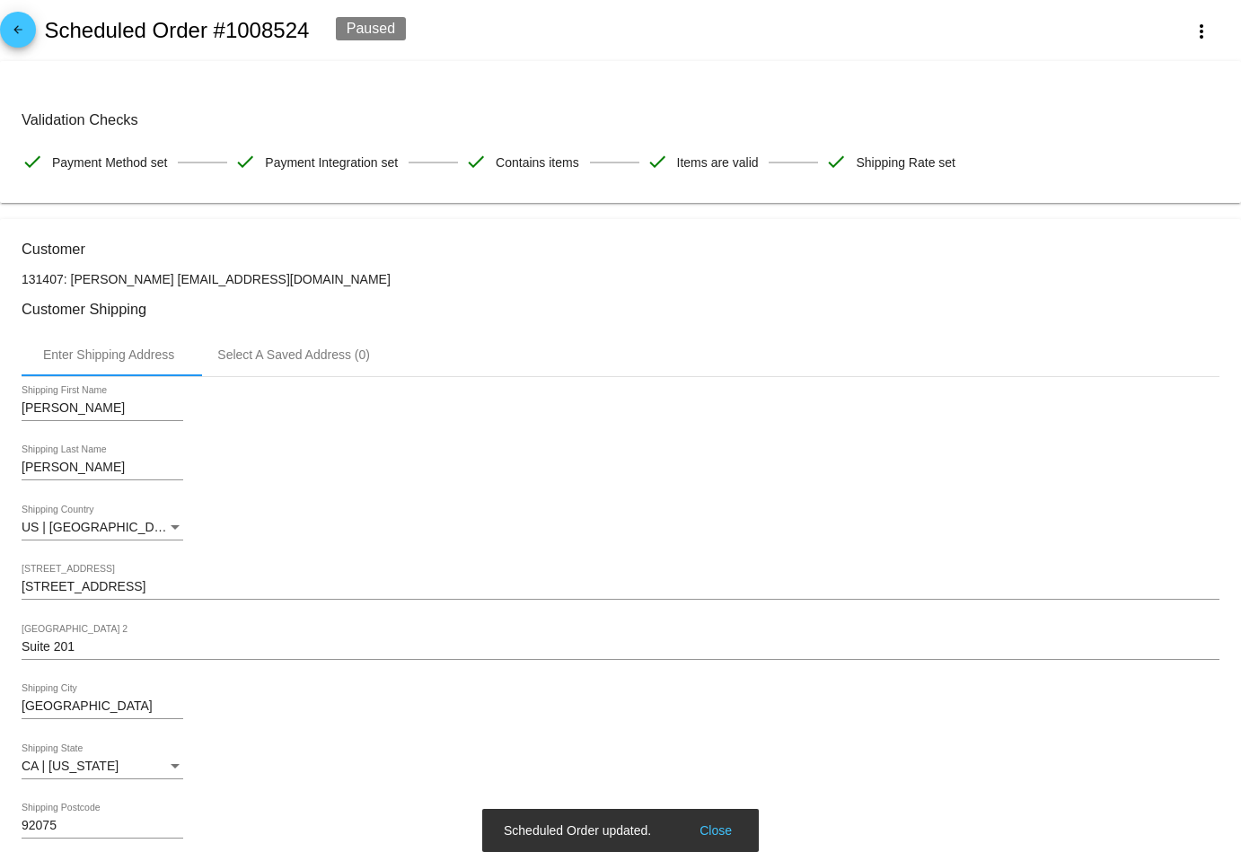
scroll to position [0, 0]
click at [12, 35] on mat-icon "arrow_back" at bounding box center [18, 34] width 22 height 22
